Goal: Find contact information: Obtain details needed to contact an individual or organization

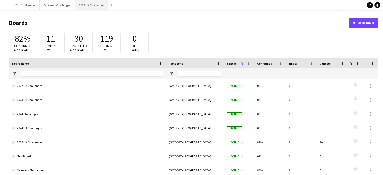
click at [96, 7] on button "2025 UK Challenges Close" at bounding box center [91, 5] width 33 height 10
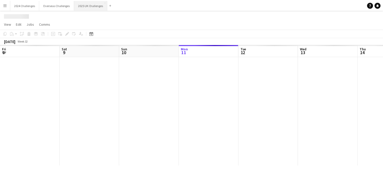
scroll to position [0, 120]
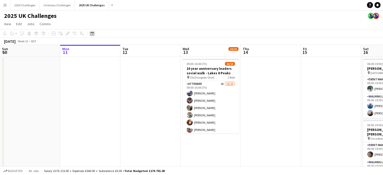
click at [91, 34] on icon "Date picker" at bounding box center [92, 33] width 4 height 4
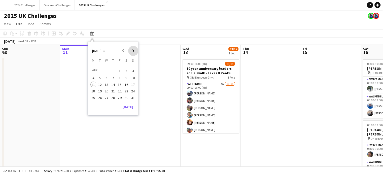
click at [132, 49] on span "Next month" at bounding box center [133, 51] width 10 height 10
click at [120, 75] on span "3" at bounding box center [120, 77] width 6 height 6
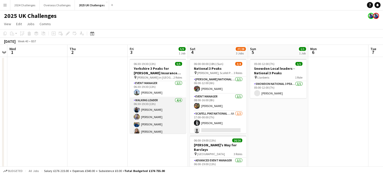
scroll to position [0, 0]
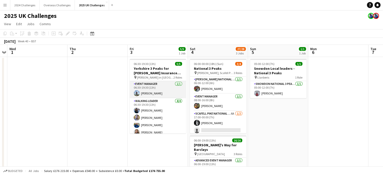
click at [151, 92] on app-card-role "Event Manager [DATE] 06:30-19:30 (13h) [PERSON_NAME]" at bounding box center [158, 89] width 56 height 17
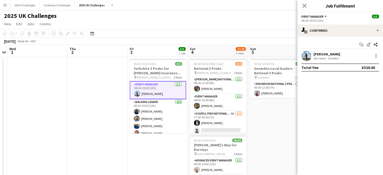
click at [324, 53] on div "[PERSON_NAME]" at bounding box center [326, 54] width 27 height 5
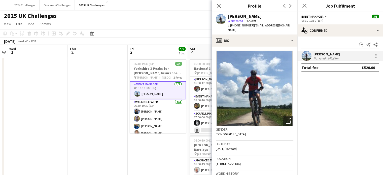
drag, startPoint x: 265, startPoint y: 159, endPoint x: 250, endPoint y: 159, distance: 15.1
click at [250, 159] on div "Location [STREET_ADDRESS]" at bounding box center [254, 162] width 77 height 15
copy span "LL20 8HZ"
drag, startPoint x: 249, startPoint y: 24, endPoint x: 235, endPoint y: 24, distance: 13.8
click at [235, 24] on span "t. [PHONE_NUMBER]" at bounding box center [241, 25] width 26 height 4
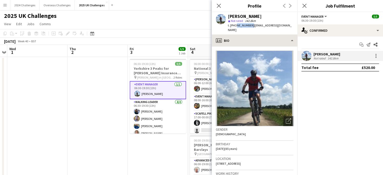
copy span "7713626292"
